Goal: Task Accomplishment & Management: Complete application form

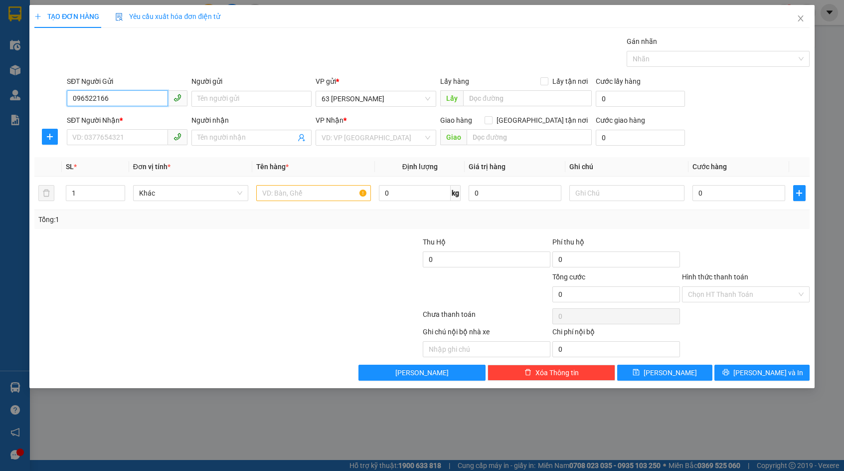
type input "0965221662"
click at [138, 115] on div "0965221662 - Yến" at bounding box center [127, 118] width 109 height 11
type input "Yến"
type input "0965221662"
click at [133, 135] on input "SĐT Người Nhận *" at bounding box center [117, 137] width 101 height 16
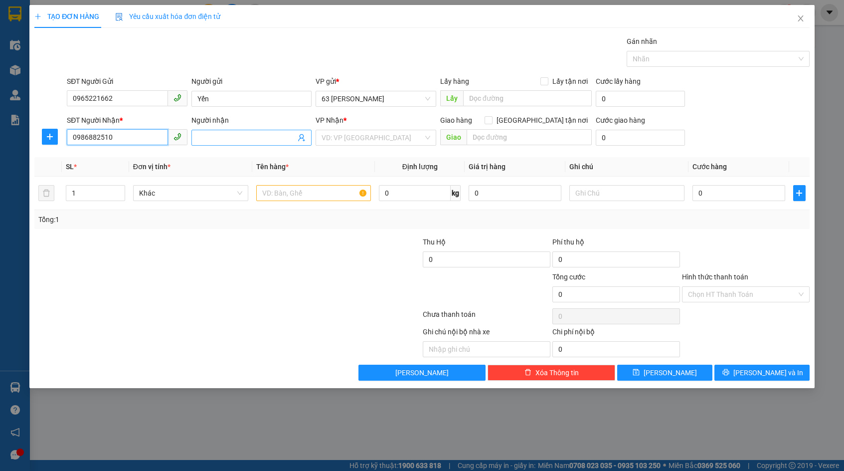
type input "0986882510"
click at [255, 143] on input "Người nhận" at bounding box center [246, 137] width 99 height 11
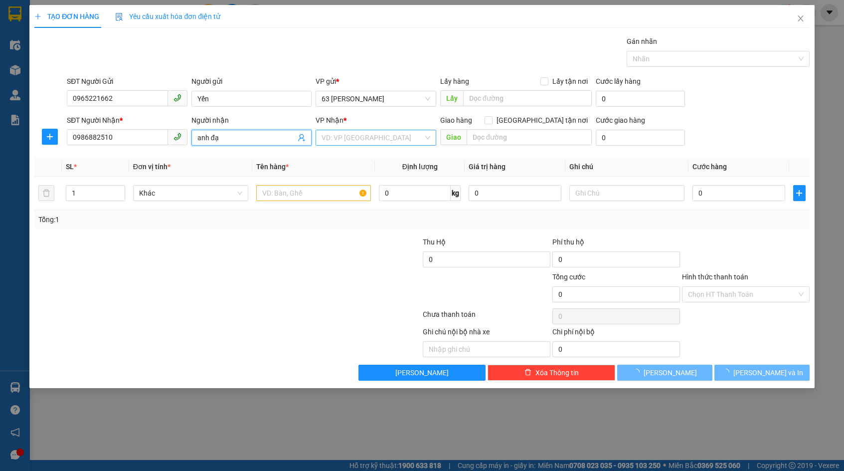
click at [414, 137] on input "search" at bounding box center [373, 137] width 102 height 15
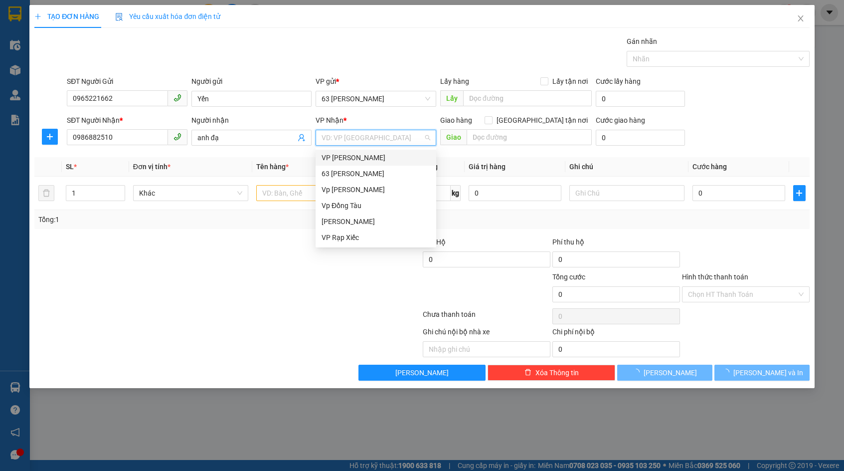
click at [380, 159] on div "VP [PERSON_NAME]" at bounding box center [376, 157] width 109 height 11
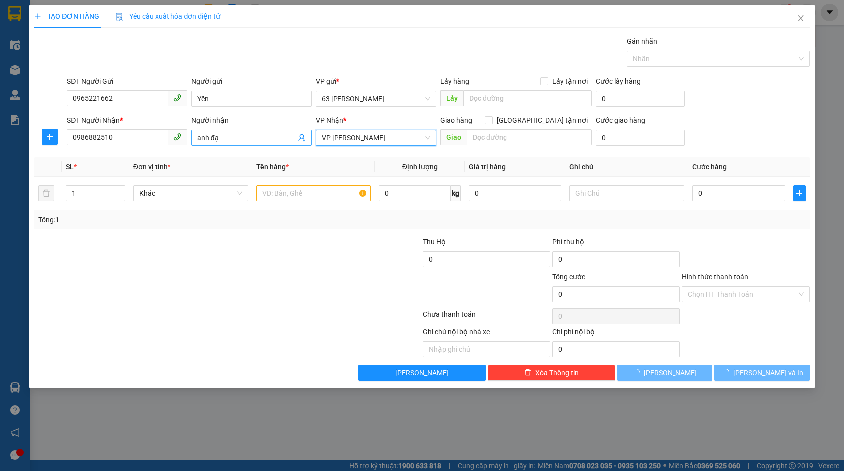
click at [239, 139] on input "anh đạ" at bounding box center [246, 137] width 99 height 11
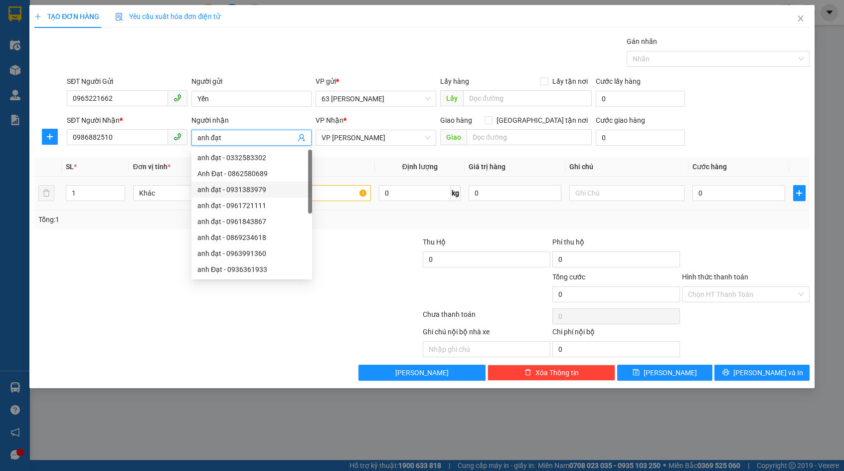
type input "anh đạt"
click at [331, 192] on input "text" at bounding box center [313, 193] width 115 height 16
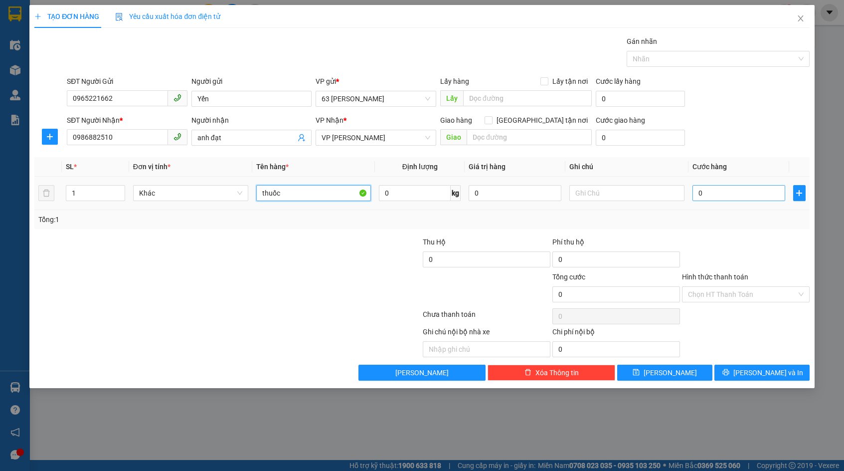
type input "thuốc"
click at [729, 190] on input "0" at bounding box center [738, 193] width 93 height 16
type input "3"
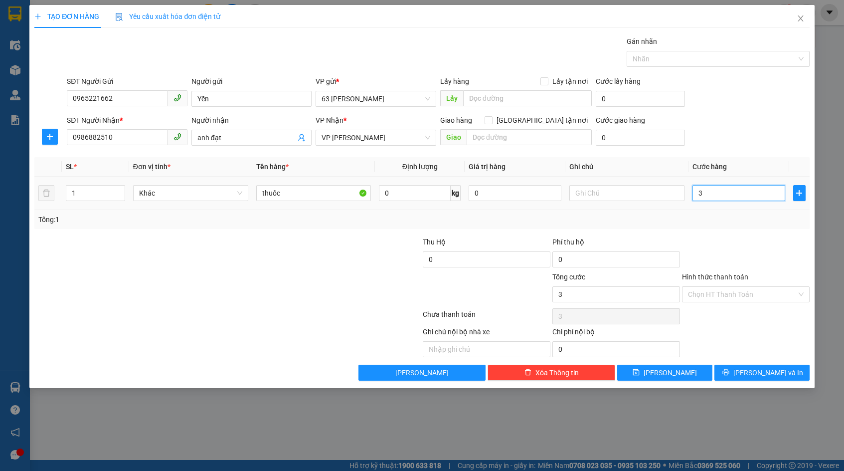
type input "30"
type input "300"
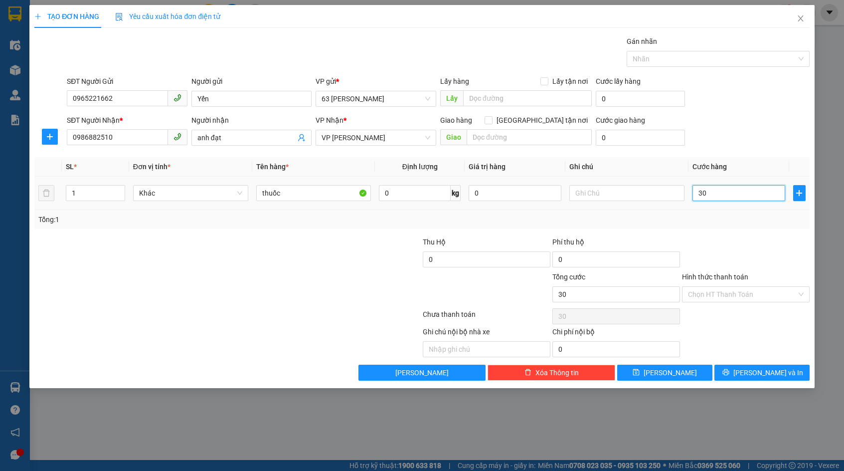
type input "300"
type input "3.000"
type input "30.000"
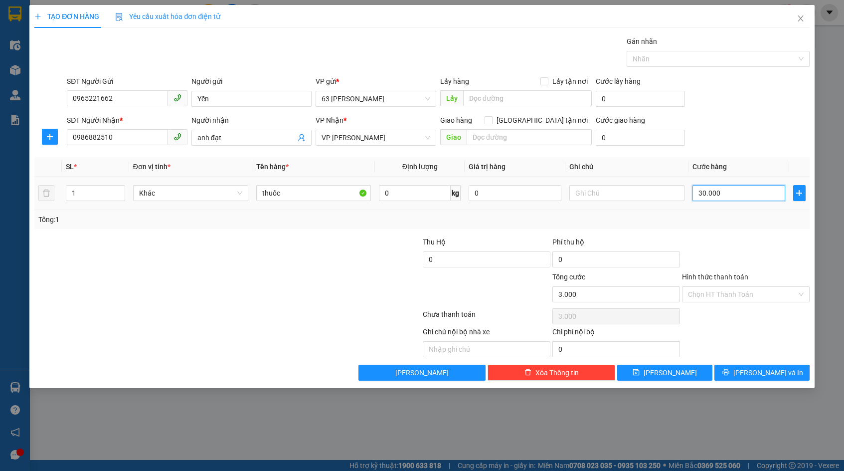
type input "30.000"
click at [774, 371] on span "[PERSON_NAME] và In" at bounding box center [768, 372] width 70 height 11
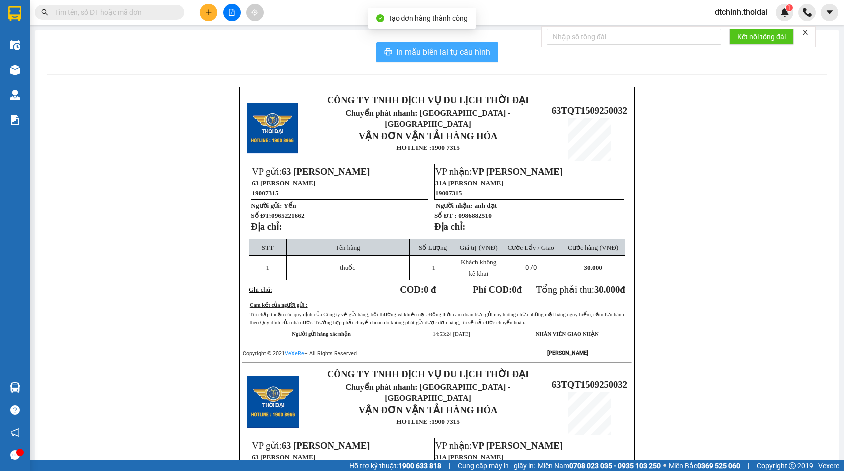
click at [434, 50] on span "In mẫu biên lai tự cấu hình" at bounding box center [443, 52] width 94 height 12
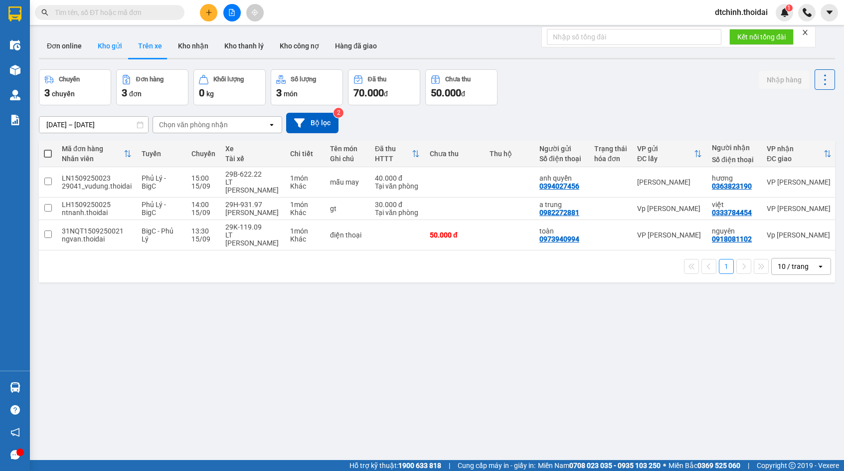
click at [114, 51] on button "Kho gửi" at bounding box center [110, 46] width 40 height 24
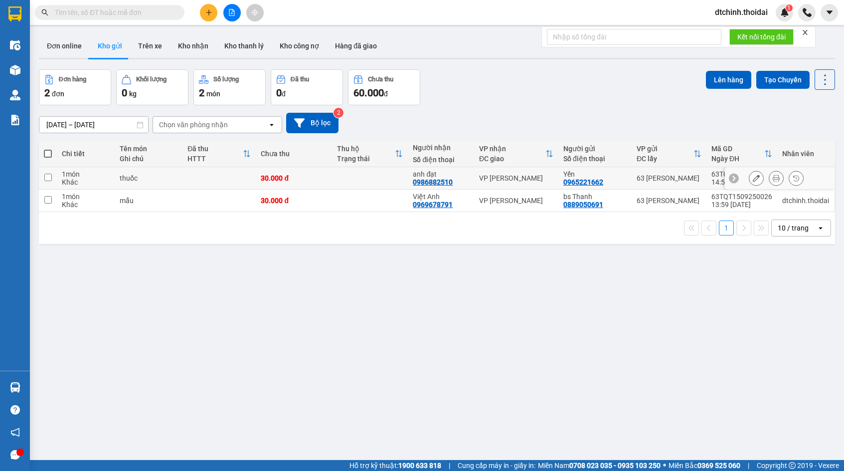
click at [773, 176] on icon at bounding box center [776, 177] width 7 height 7
